Goal: Task Accomplishment & Management: Use online tool/utility

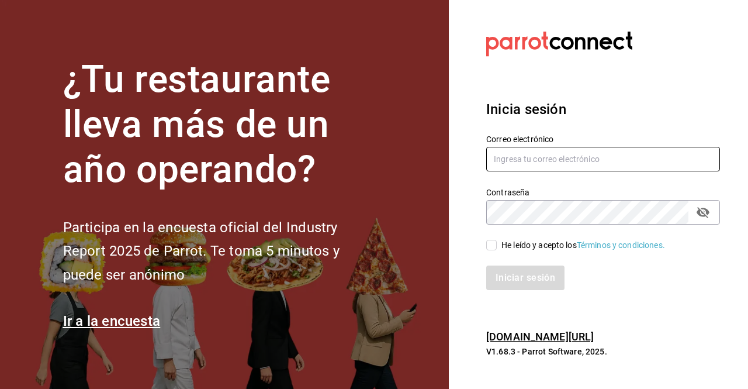
type input "ichikani.arcos@grupocosteno.com"
click at [495, 247] on input "He leído y acepto los Términos y condiciones." at bounding box center [491, 245] width 11 height 11
checkbox input "true"
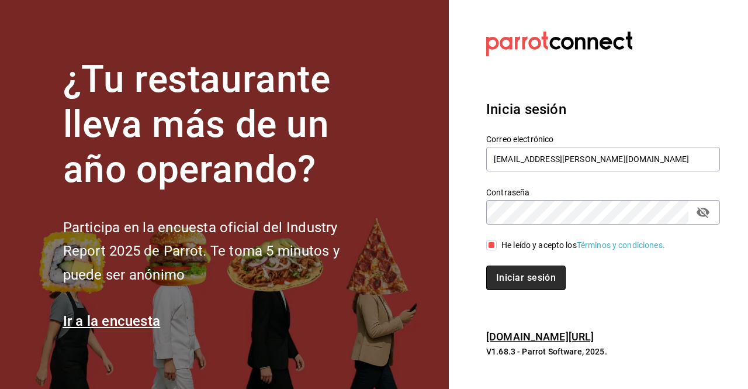
click at [512, 271] on button "Iniciar sesión" at bounding box center [526, 277] width 80 height 25
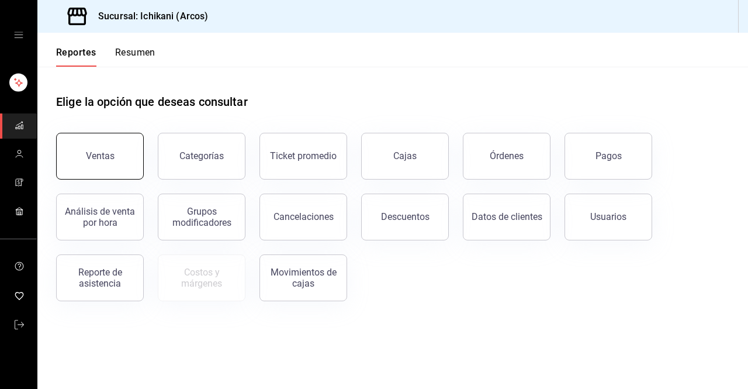
click at [116, 147] on button "Ventas" at bounding box center [100, 156] width 88 height 47
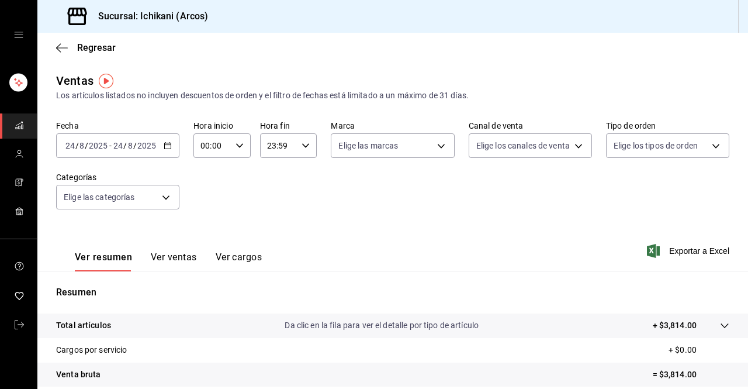
click at [165, 145] on \(Stroke\) "button" at bounding box center [168, 144] width 6 height 1
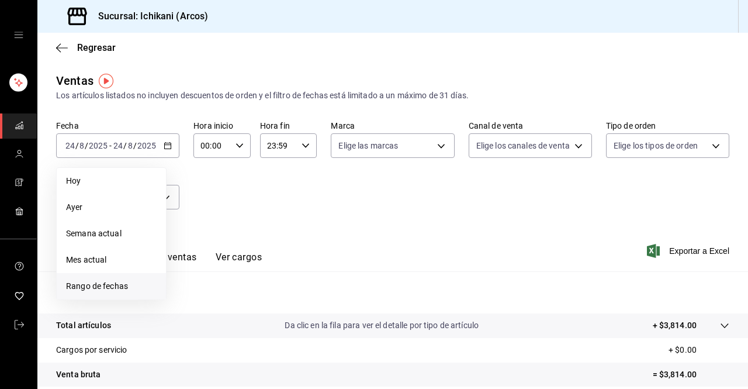
click at [102, 283] on span "Rango de fechas" at bounding box center [111, 286] width 91 height 12
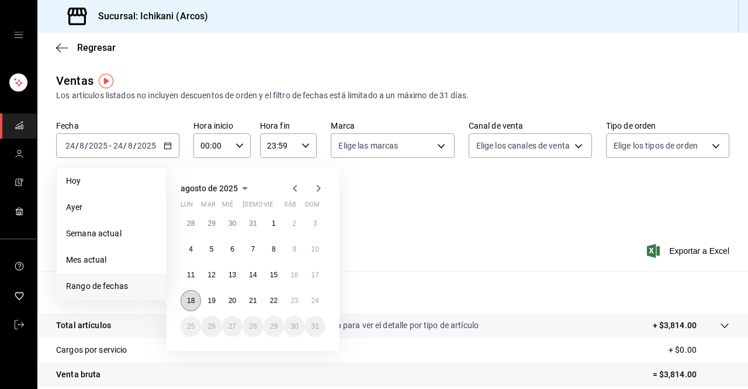
click at [190, 299] on abbr "18" at bounding box center [191, 300] width 8 height 8
click at [316, 302] on abbr "24" at bounding box center [316, 300] width 8 height 8
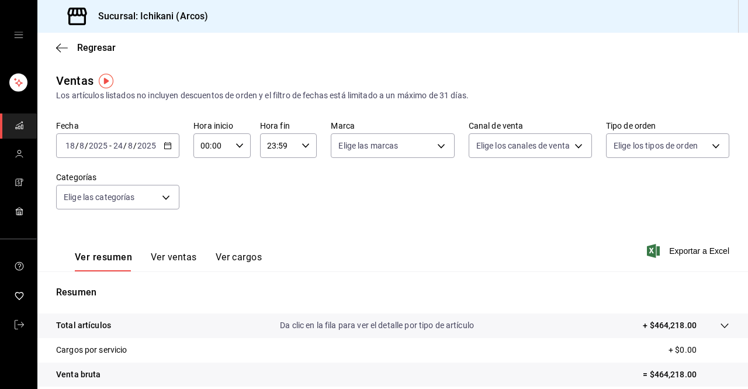
click at [237, 150] on div "00:00 Hora inicio" at bounding box center [221, 145] width 57 height 25
click at [205, 226] on span "03" at bounding box center [205, 228] width 9 height 9
type input "03:00"
click at [301, 145] on div at bounding box center [374, 194] width 748 height 389
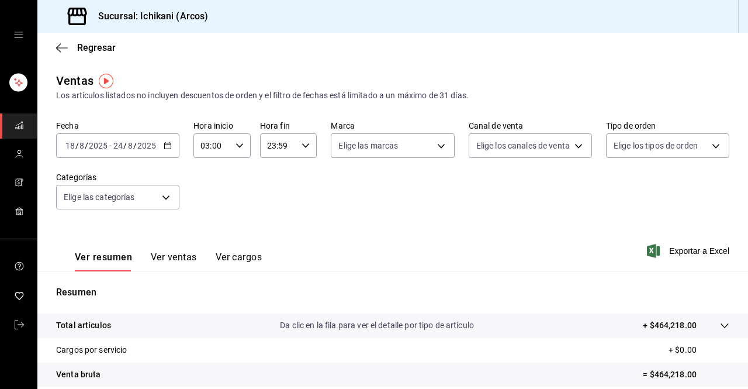
click at [302, 145] on icon "button" at bounding box center [306, 145] width 8 height 8
click at [273, 240] on span "05" at bounding box center [271, 241] width 9 height 9
click at [300, 178] on span "00" at bounding box center [299, 175] width 9 height 9
type input "05:00"
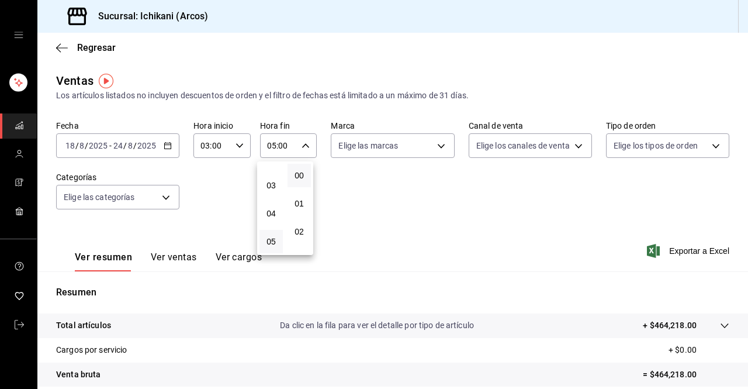
click at [675, 250] on div at bounding box center [374, 194] width 748 height 389
click at [675, 250] on span "Exportar a Excel" at bounding box center [689, 251] width 80 height 14
